Goal: Transaction & Acquisition: Purchase product/service

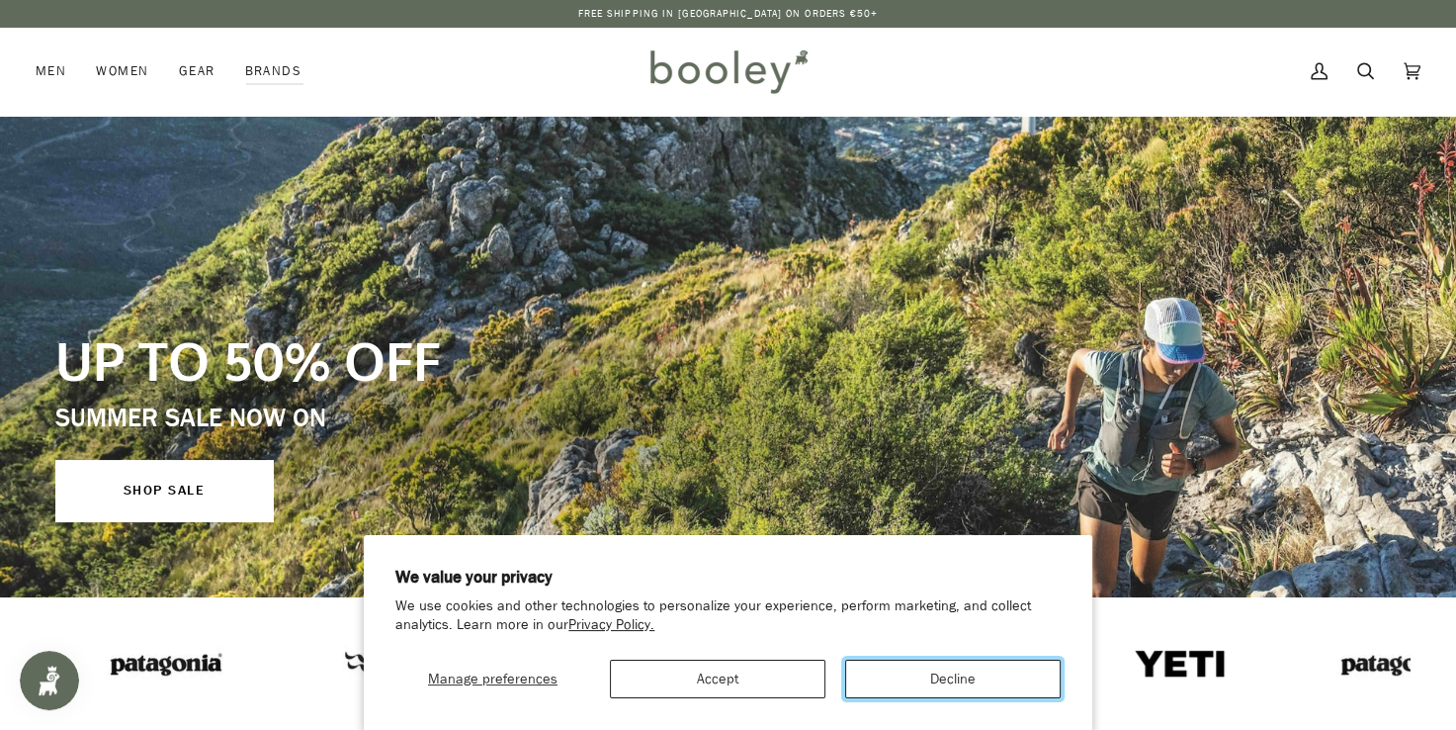
click at [932, 666] on button "Decline" at bounding box center [953, 678] width 216 height 39
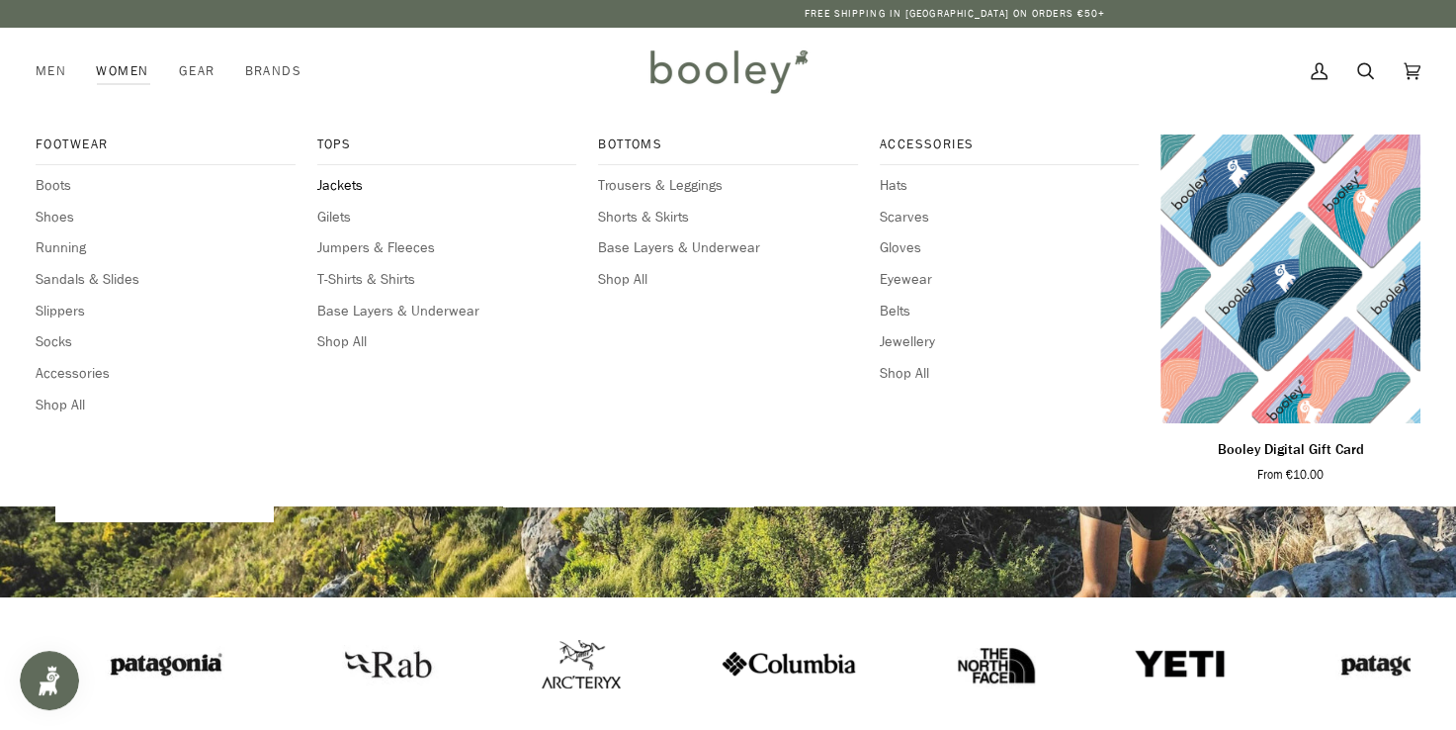
click at [342, 180] on span "Jackets" at bounding box center [447, 186] width 260 height 22
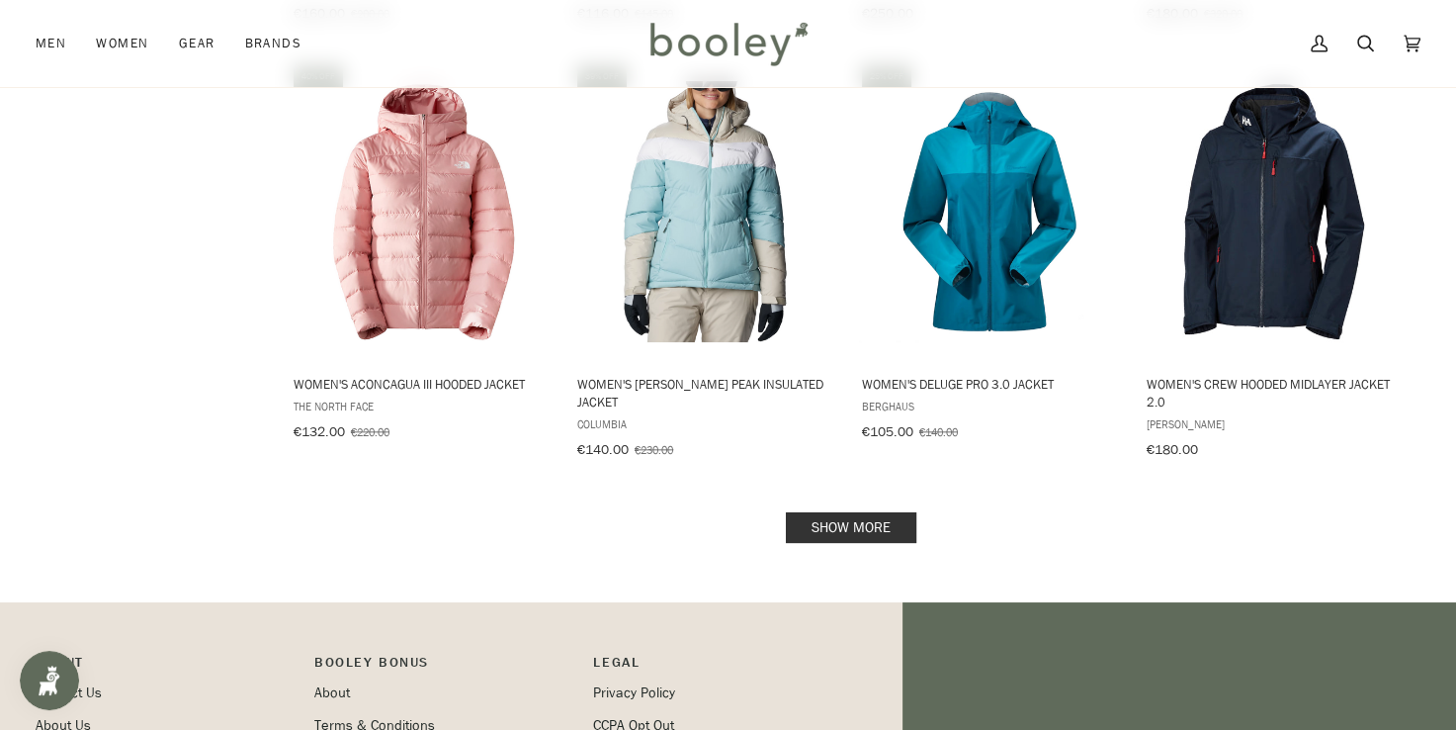
scroll to position [1965, 0]
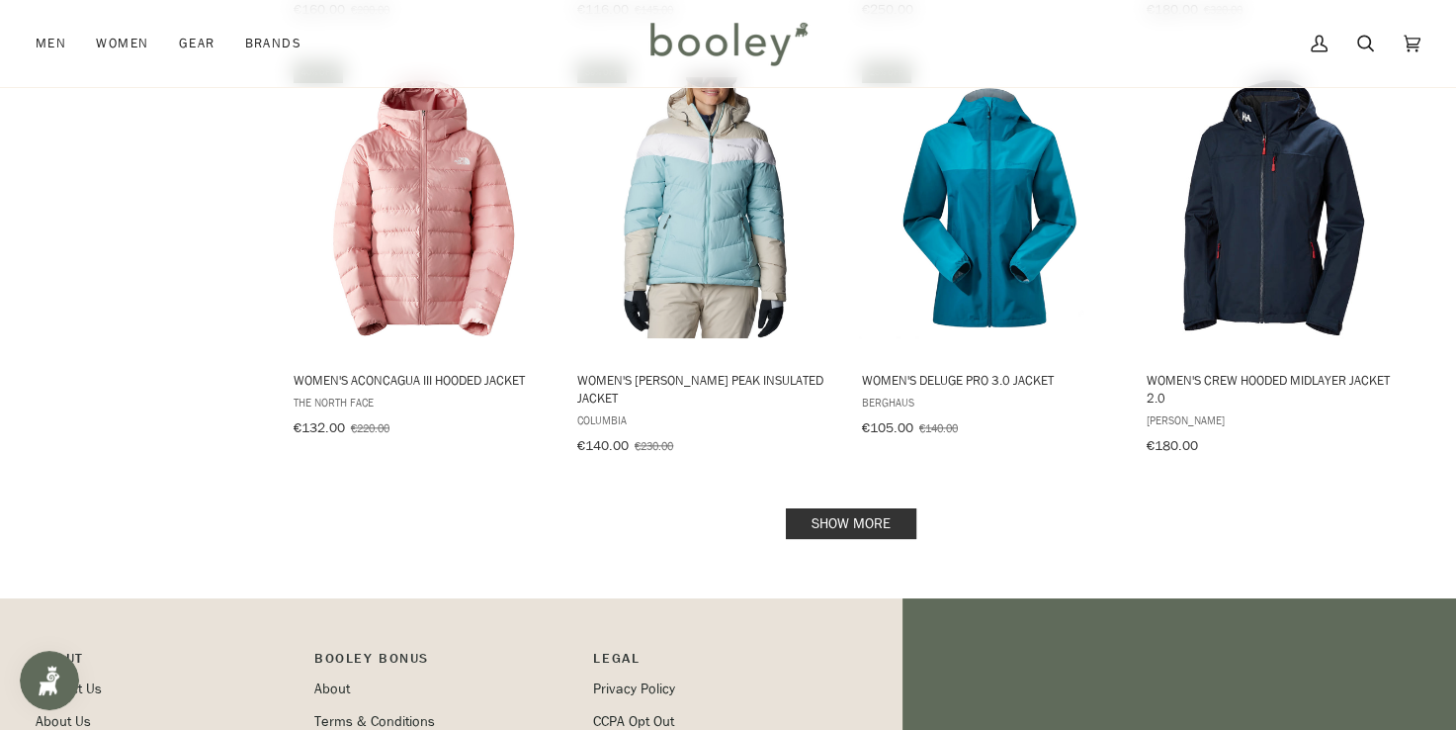
click at [862, 520] on link "Show more" at bounding box center [851, 523] width 130 height 31
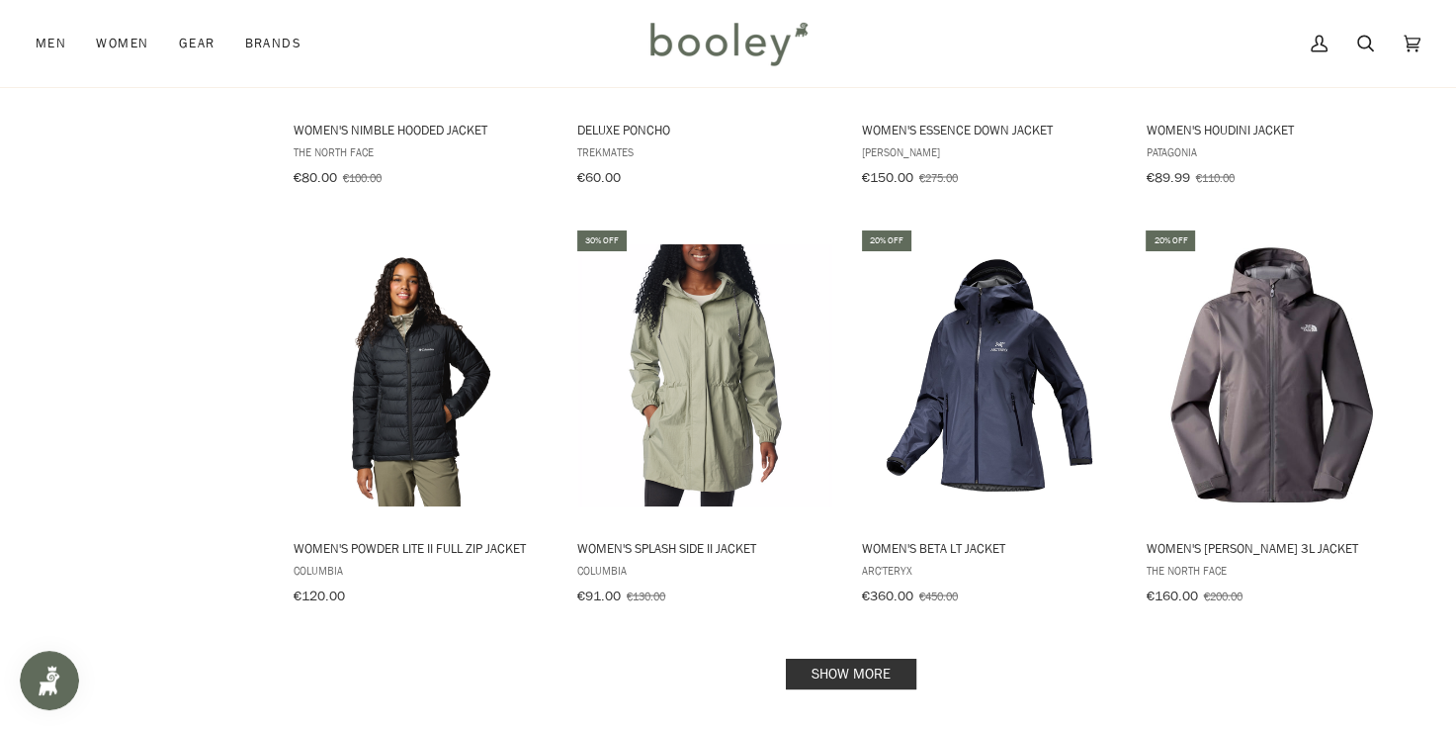
scroll to position [3958, 0]
click at [863, 657] on link "Show more" at bounding box center [851, 672] width 130 height 31
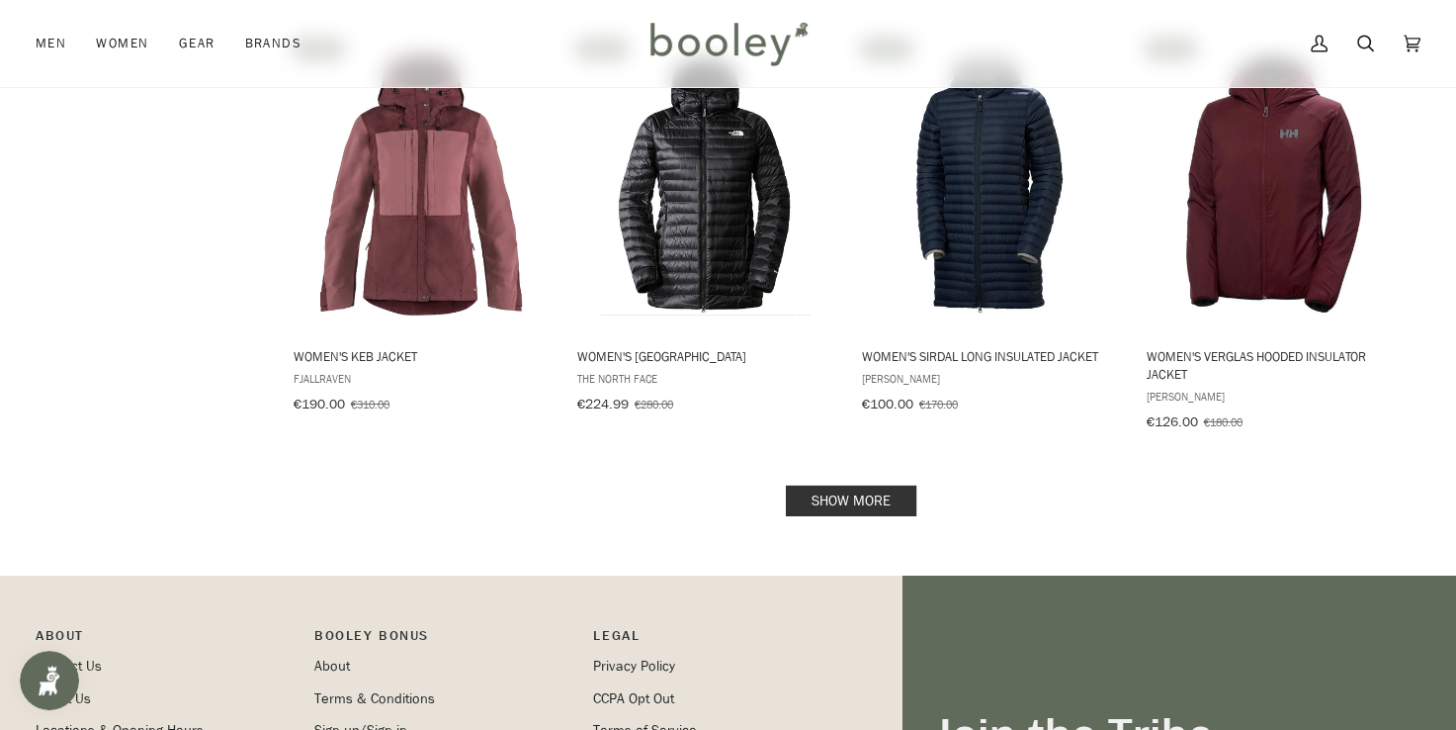
scroll to position [6256, 0]
click at [845, 484] on link "Show more" at bounding box center [851, 499] width 130 height 31
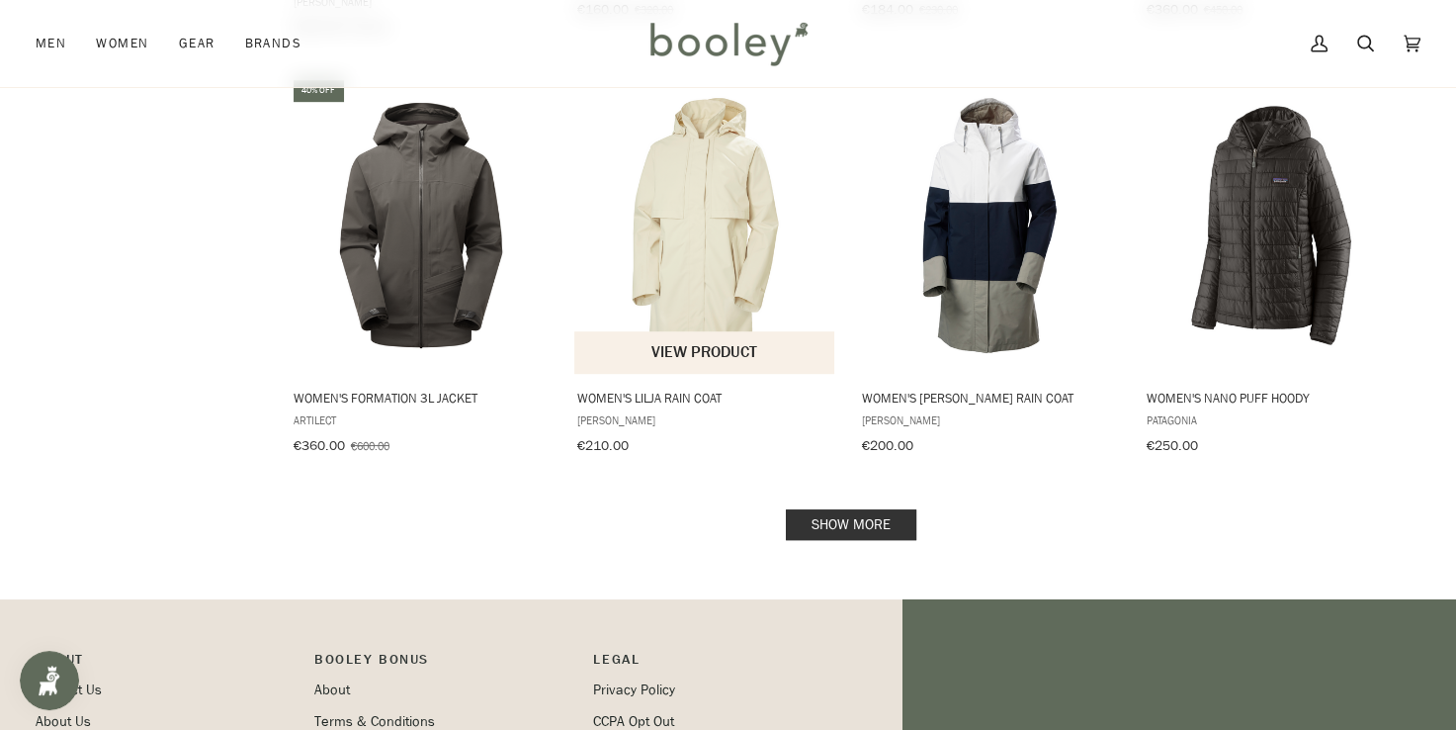
scroll to position [8405, 0]
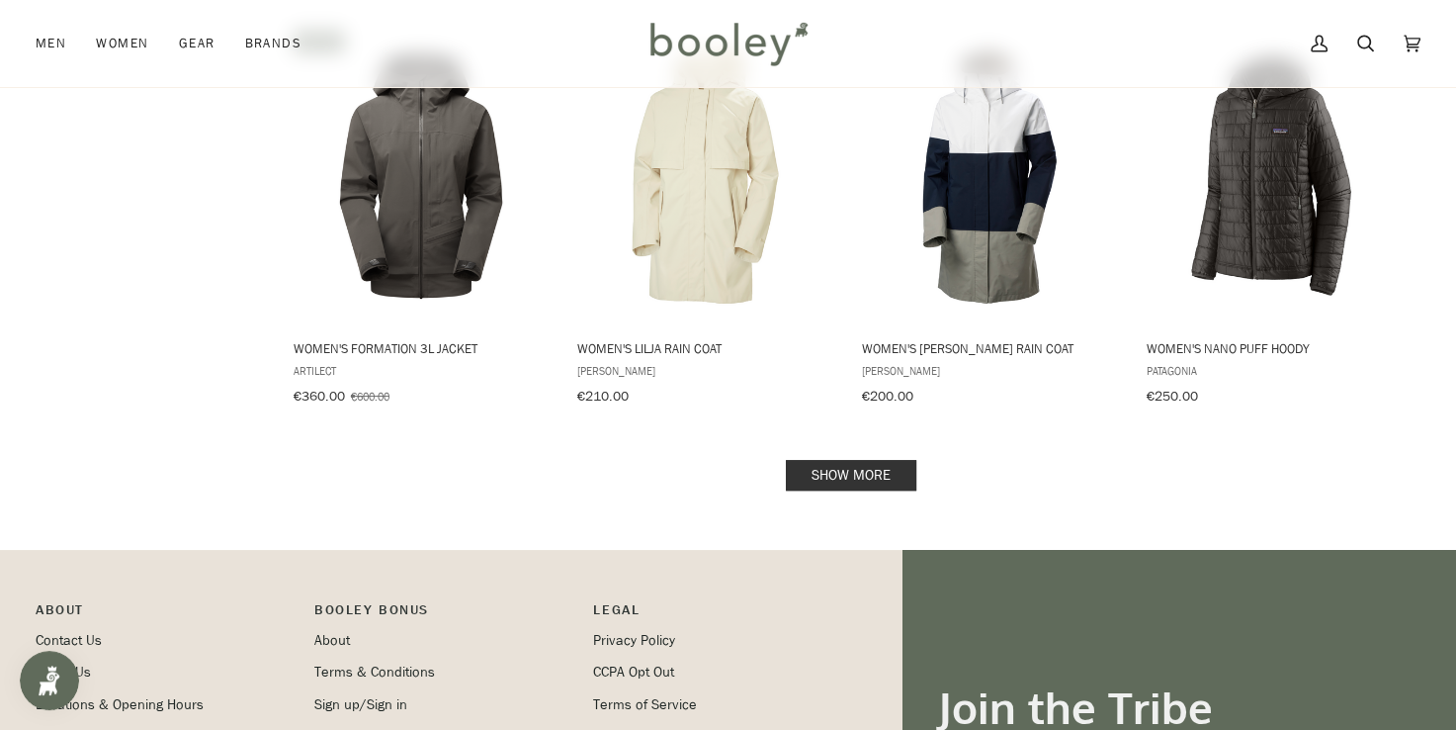
click at [826, 460] on link "Show more" at bounding box center [851, 475] width 130 height 31
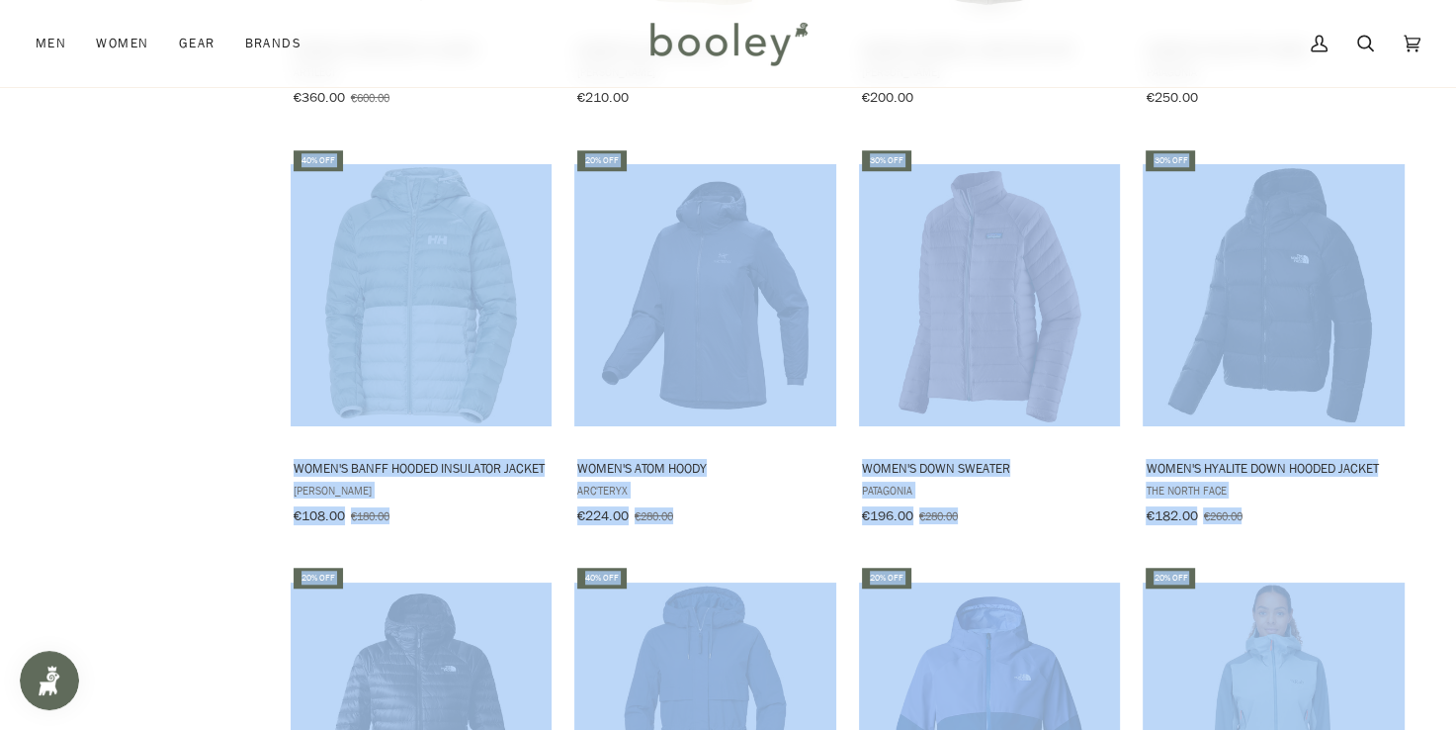
scroll to position [8706, 0]
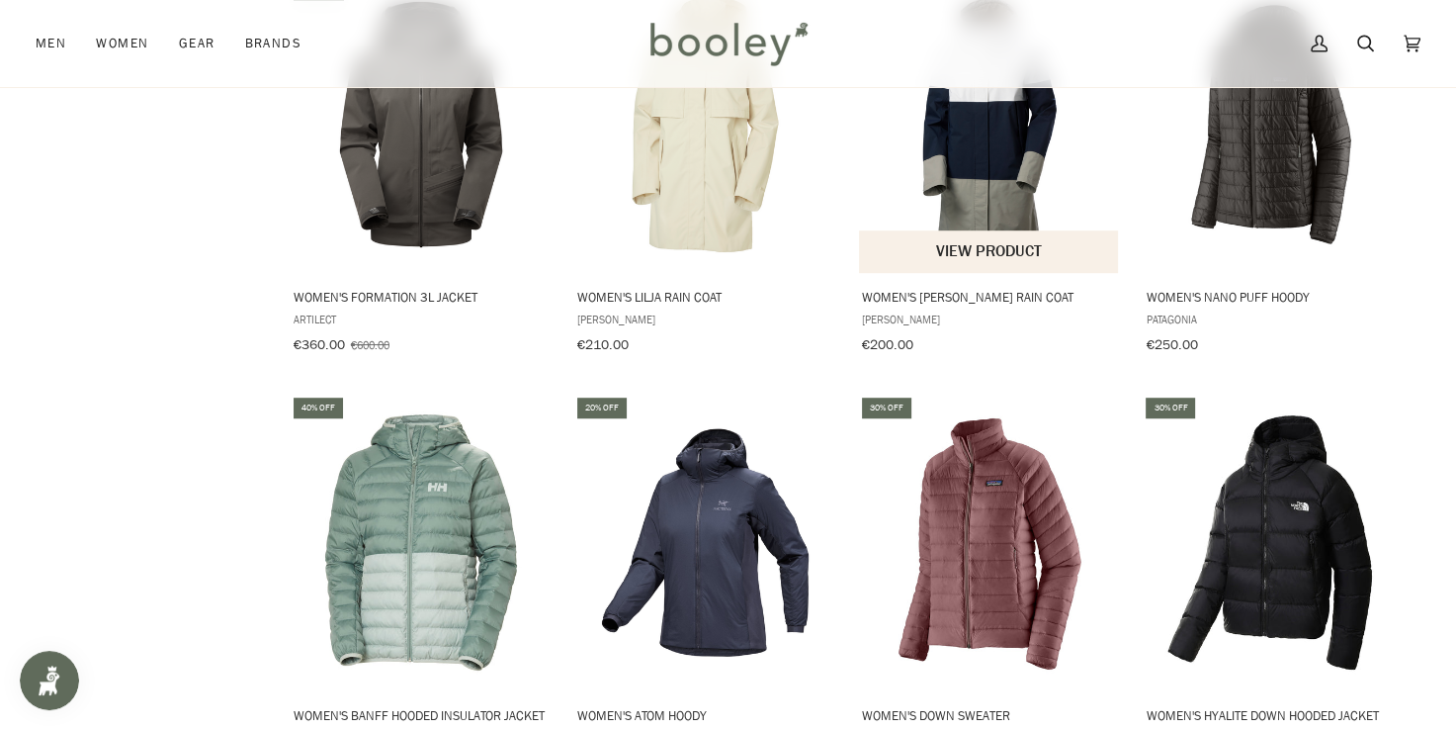
scroll to position [8454, 0]
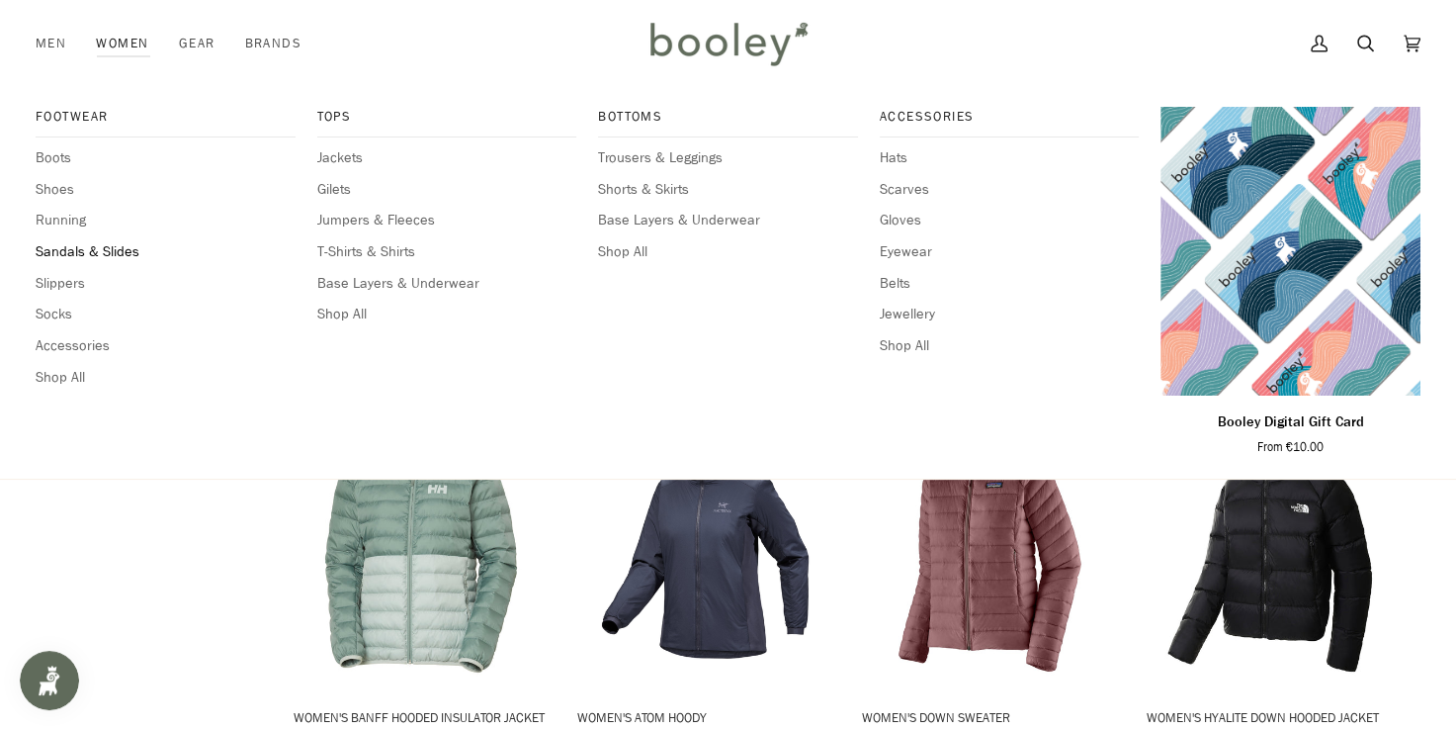
click at [123, 248] on span "Sandals & Slides" at bounding box center [166, 252] width 260 height 22
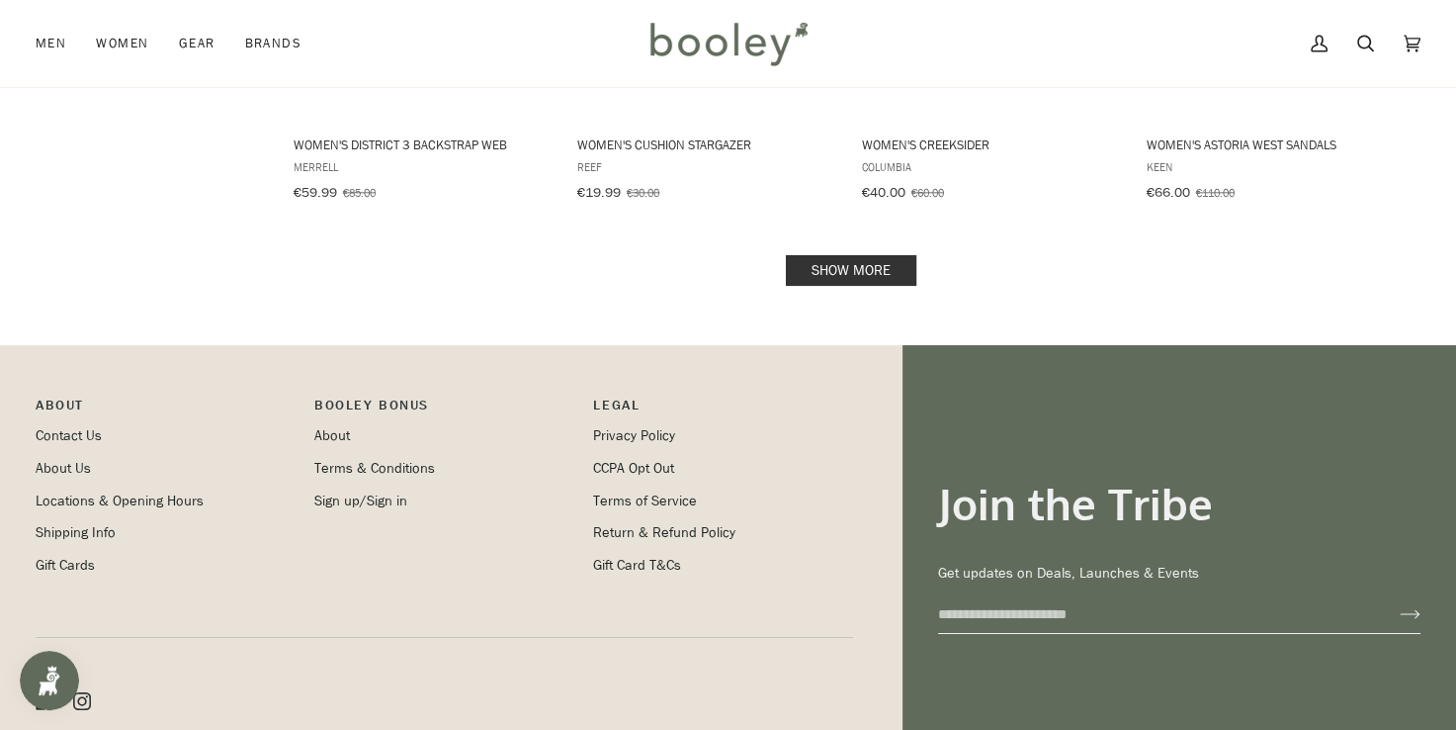
scroll to position [2218, 0]
click at [816, 271] on link "Show more" at bounding box center [851, 270] width 130 height 31
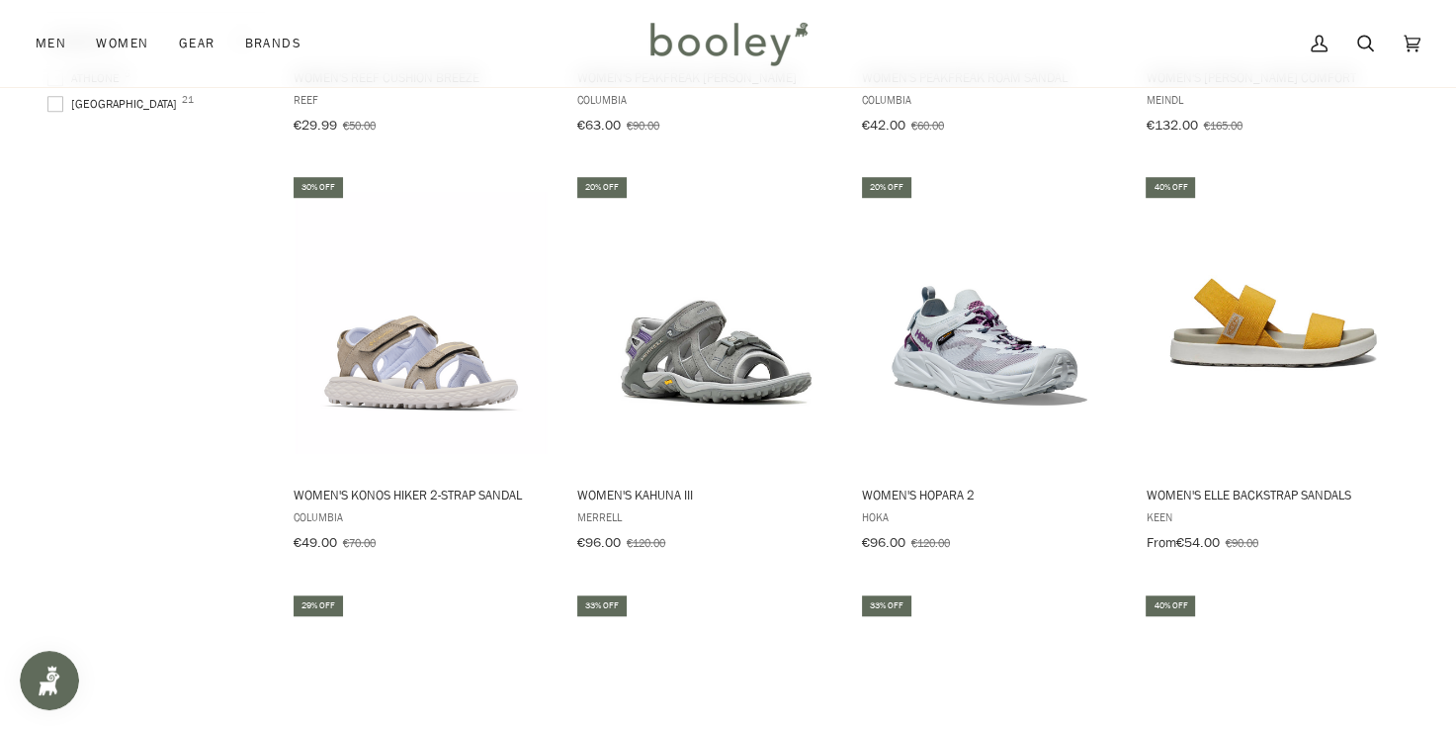
scroll to position [1449, 0]
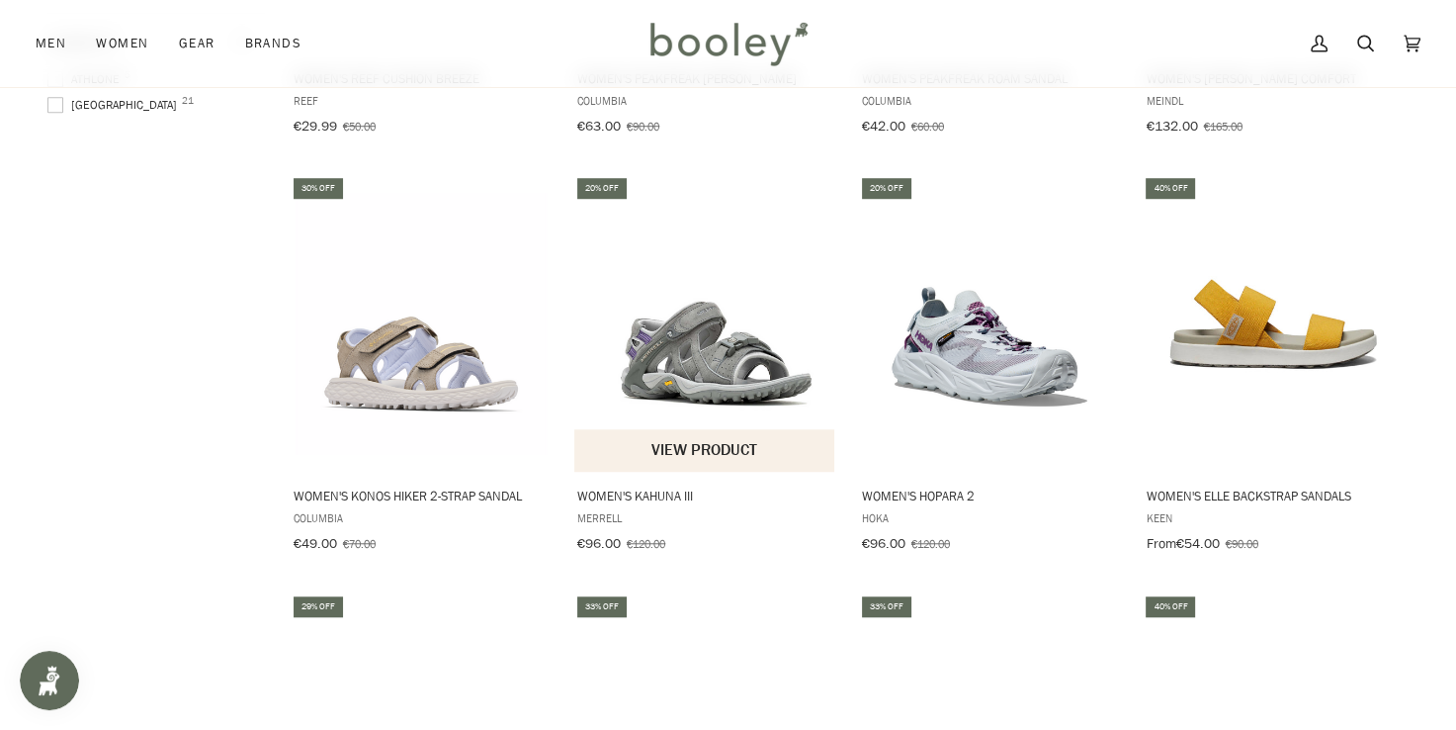
click at [712, 373] on img "Women's Kahuna III" at bounding box center [705, 324] width 262 height 262
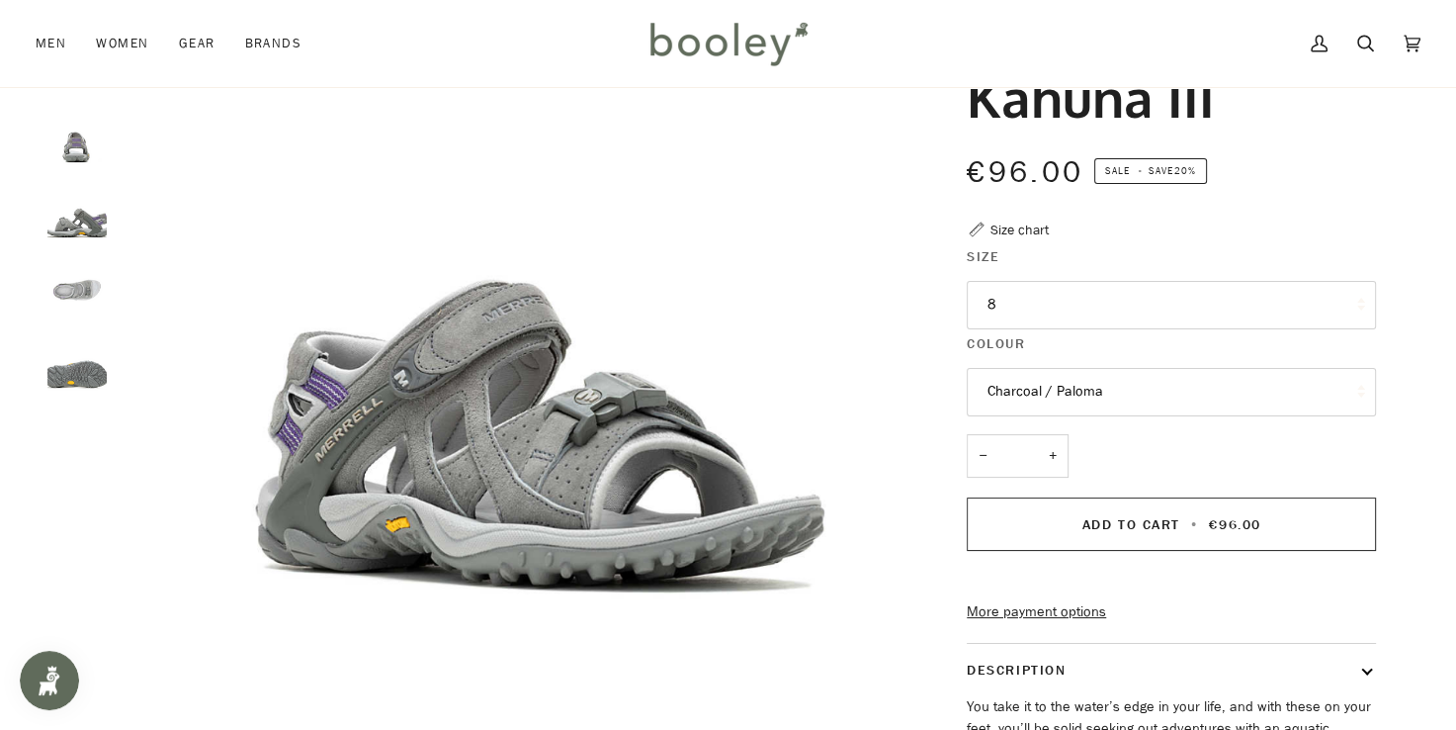
scroll to position [185, 0]
